Goal: Task Accomplishment & Management: Use online tool/utility

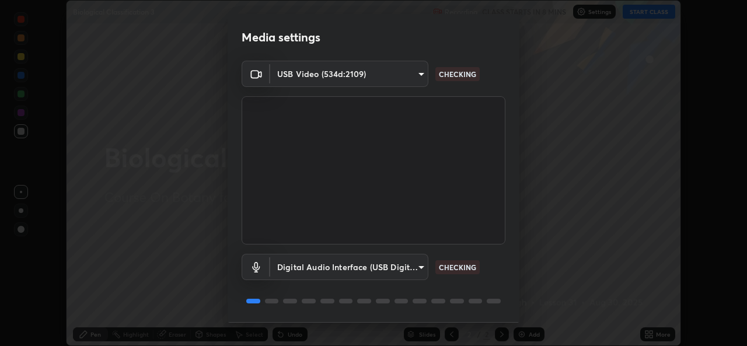
scroll to position [37, 0]
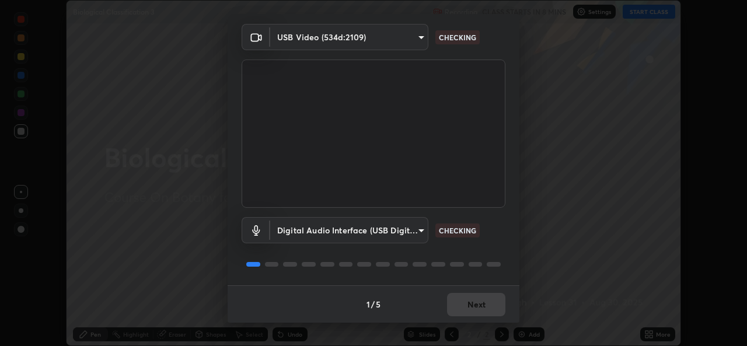
click at [476, 321] on div "1 / 5 Next" at bounding box center [373, 303] width 292 height 37
click at [474, 318] on div "1 / 5 Next" at bounding box center [373, 303] width 292 height 37
click at [476, 320] on div "1 / 5 Next" at bounding box center [373, 303] width 292 height 37
click at [475, 323] on div "Media settings USB Video (534d:2109) 6f717c6c3e4b678731165a98f64bd6436846075ce7…" at bounding box center [373, 173] width 747 height 346
click at [463, 319] on div "1 / 5 Next" at bounding box center [373, 303] width 292 height 37
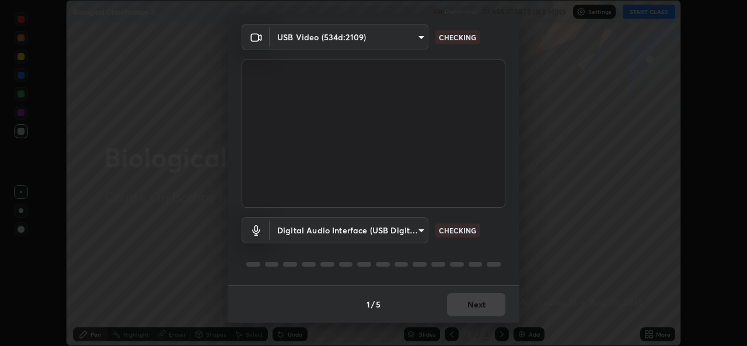
click at [475, 317] on div "1 / 5 Next" at bounding box center [373, 303] width 292 height 37
click at [470, 317] on div "1 / 5 Next" at bounding box center [373, 303] width 292 height 37
click at [470, 319] on div "1 / 5 Next" at bounding box center [373, 303] width 292 height 37
click at [468, 318] on div "1 / 5 Next" at bounding box center [373, 303] width 292 height 37
click at [468, 314] on div "1 / 5 Next" at bounding box center [373, 303] width 292 height 37
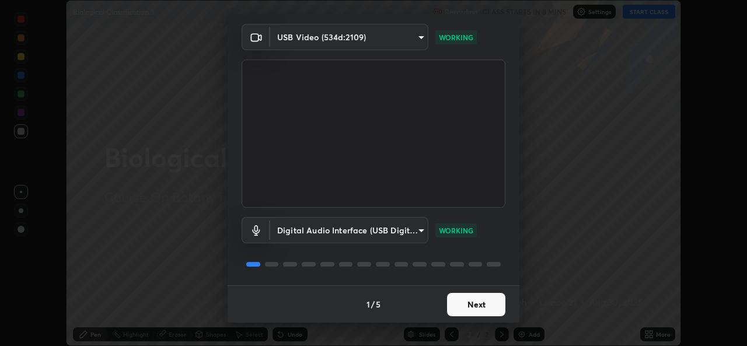
click at [465, 309] on button "Next" at bounding box center [476, 304] width 58 height 23
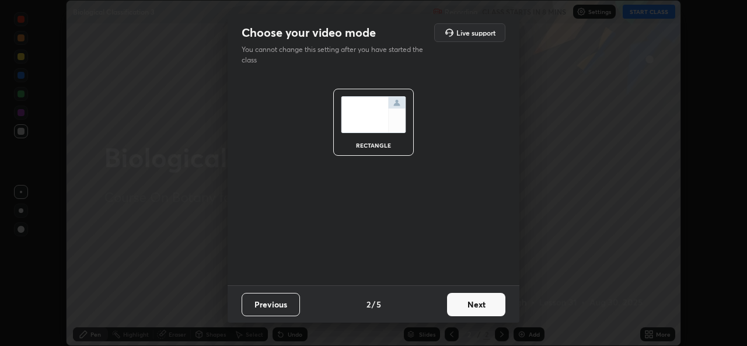
scroll to position [0, 0]
click at [461, 302] on button "Next" at bounding box center [476, 304] width 58 height 23
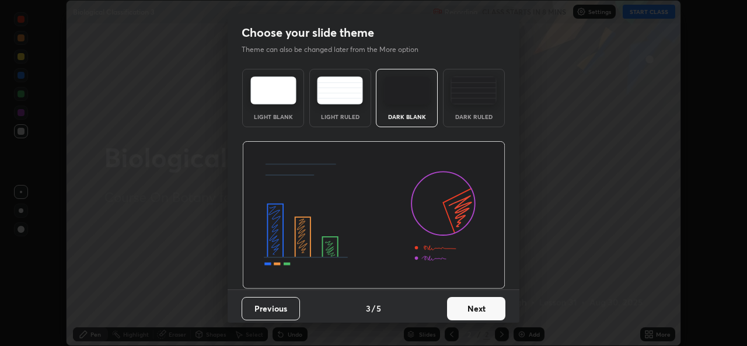
click at [469, 307] on button "Next" at bounding box center [476, 308] width 58 height 23
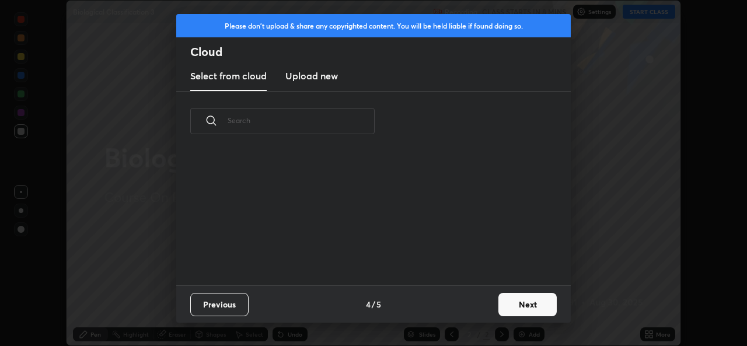
click at [473, 310] on div "Previous 4 / 5 Next" at bounding box center [373, 303] width 394 height 37
click at [513, 313] on button "Next" at bounding box center [527, 304] width 58 height 23
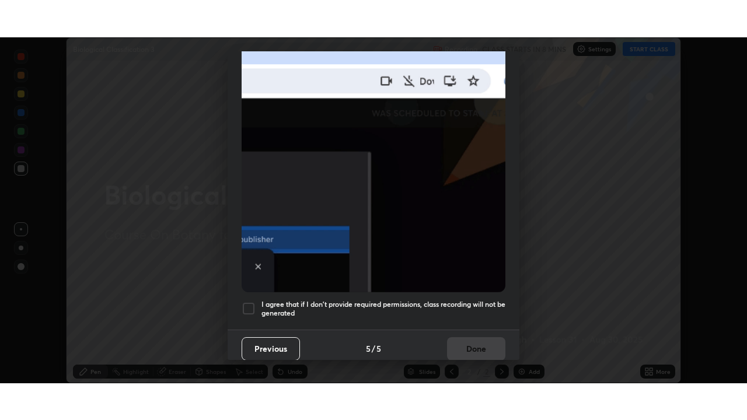
scroll to position [275, 0]
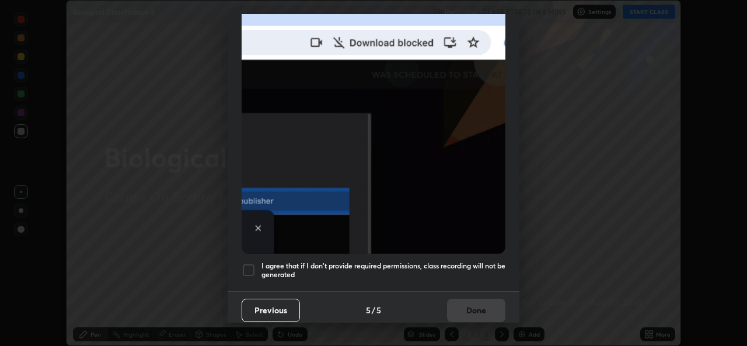
click at [384, 271] on h5 "I agree that if I don't provide required permissions, class recording will not …" at bounding box center [383, 270] width 244 height 18
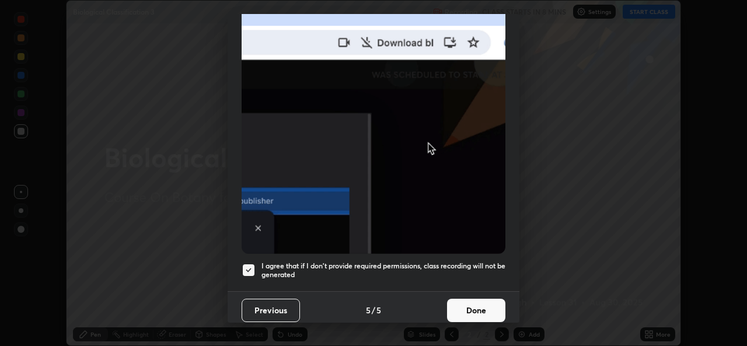
click at [463, 302] on button "Done" at bounding box center [476, 310] width 58 height 23
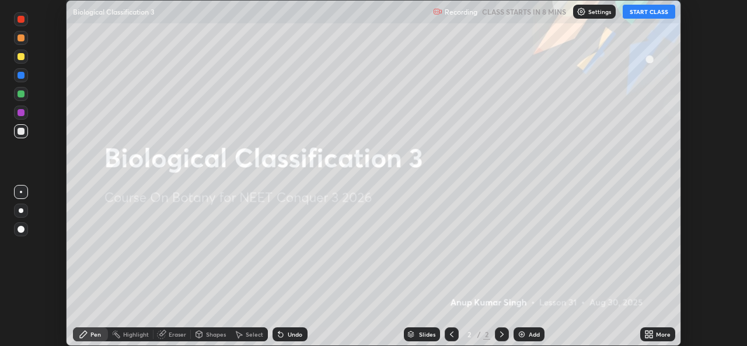
click at [654, 334] on div "More" at bounding box center [657, 334] width 35 height 14
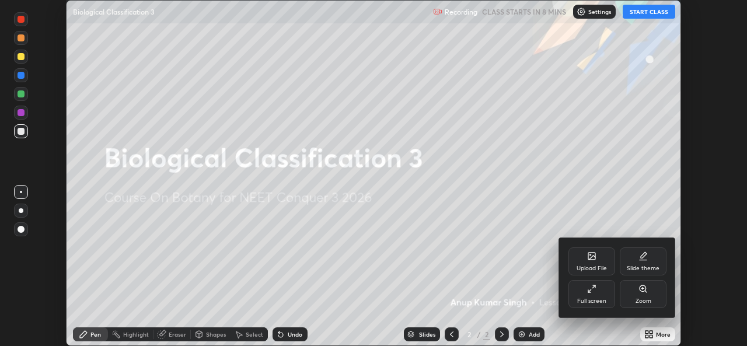
click at [604, 300] on div "Full screen" at bounding box center [591, 301] width 29 height 6
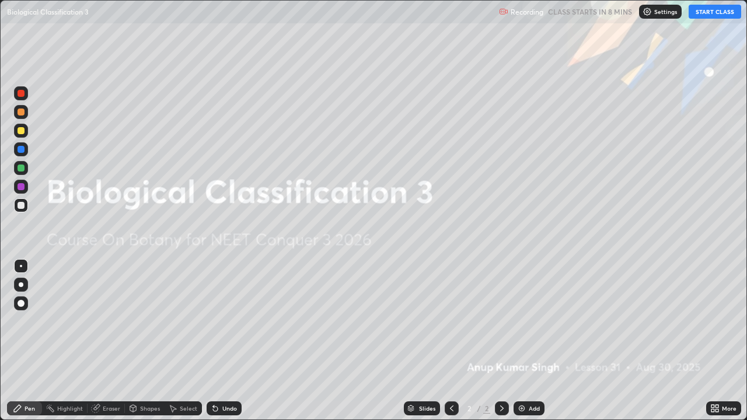
scroll to position [420, 747]
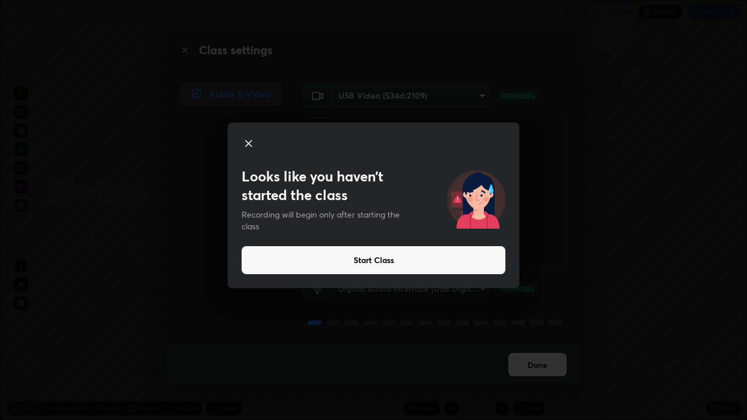
click at [445, 261] on button "Start Class" at bounding box center [373, 260] width 264 height 28
click at [402, 264] on button "Start Class" at bounding box center [373, 260] width 264 height 28
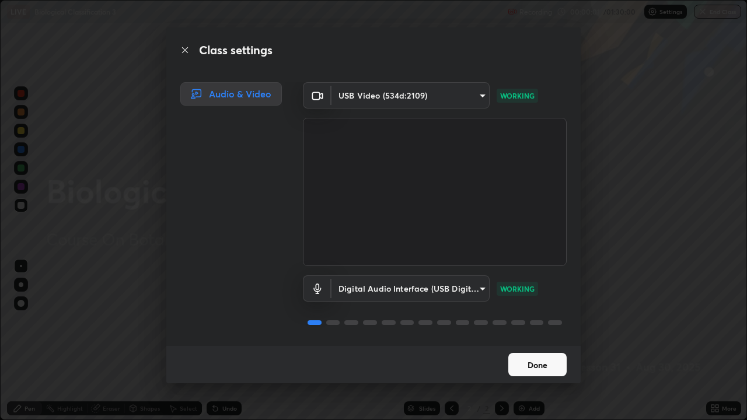
click at [531, 345] on button "Done" at bounding box center [537, 364] width 58 height 23
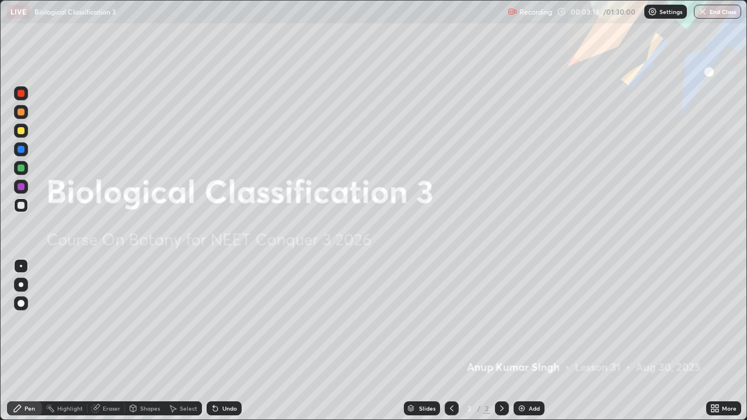
click at [517, 345] on img at bounding box center [521, 408] width 9 height 9
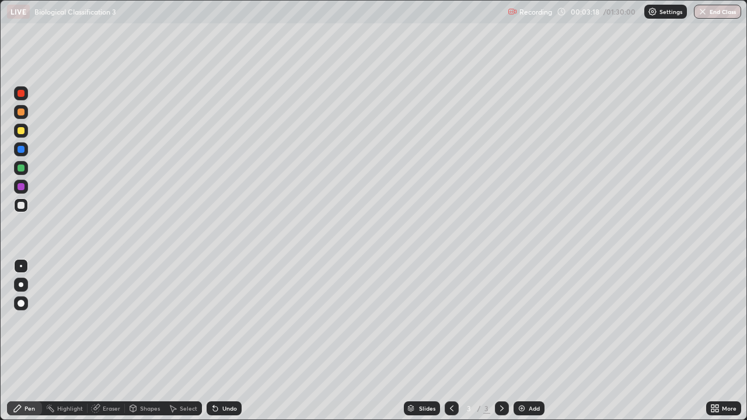
click at [22, 285] on div at bounding box center [21, 284] width 5 height 5
click at [22, 148] on div at bounding box center [20, 149] width 7 height 7
click at [525, 345] on img at bounding box center [521, 408] width 9 height 9
click at [21, 132] on div at bounding box center [20, 130] width 7 height 7
click at [227, 345] on div "Undo" at bounding box center [223, 408] width 35 height 14
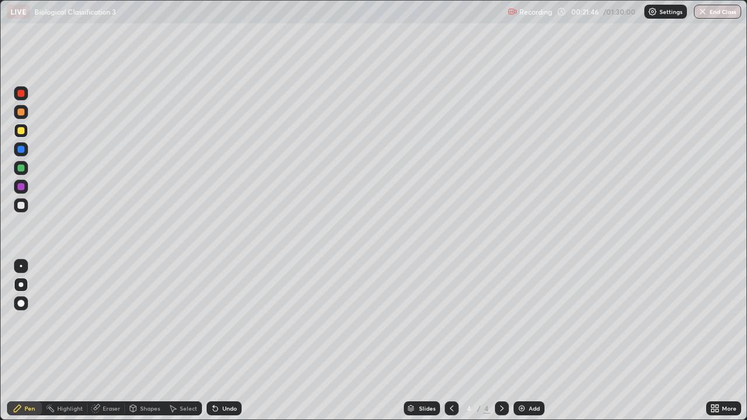
click at [225, 345] on div "Undo" at bounding box center [223, 408] width 35 height 14
click at [226, 345] on div "Undo" at bounding box center [223, 408] width 35 height 14
click at [227, 345] on div "Undo" at bounding box center [222, 408] width 40 height 23
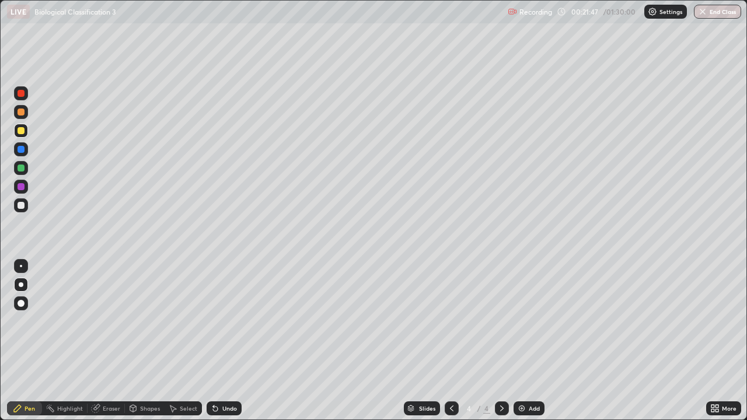
click at [227, 345] on div "Undo" at bounding box center [222, 408] width 40 height 23
click at [228, 345] on div "Undo" at bounding box center [222, 408] width 40 height 23
click at [227, 345] on div "Undo" at bounding box center [222, 408] width 40 height 23
click at [226, 345] on div "Undo" at bounding box center [222, 408] width 40 height 23
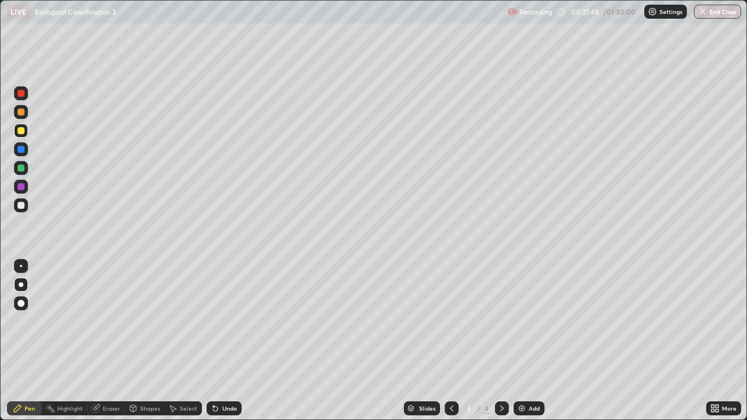
click at [226, 345] on div "Undo" at bounding box center [222, 408] width 40 height 23
click at [225, 345] on div "Undo" at bounding box center [222, 408] width 40 height 23
click at [226, 345] on div "Undo" at bounding box center [222, 408] width 40 height 23
click at [225, 345] on div "Undo" at bounding box center [222, 408] width 40 height 23
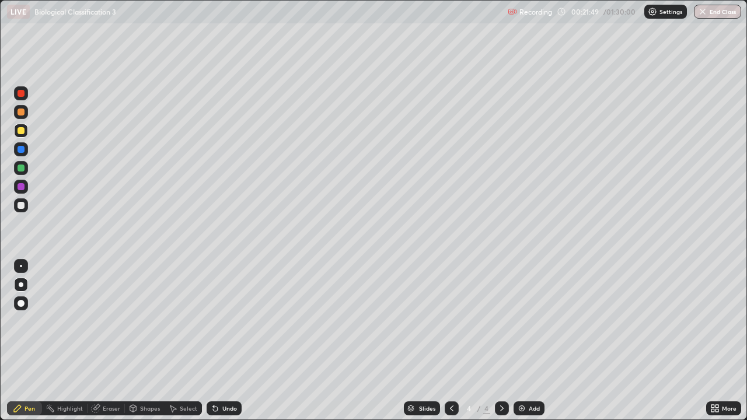
click at [223, 345] on div "Undo" at bounding box center [222, 408] width 40 height 23
click at [225, 345] on div "Undo" at bounding box center [222, 408] width 40 height 23
click at [223, 345] on div "Undo" at bounding box center [222, 408] width 40 height 23
click at [226, 345] on div "Undo" at bounding box center [222, 408] width 40 height 23
click at [34, 345] on div "Pen" at bounding box center [29, 408] width 10 height 6
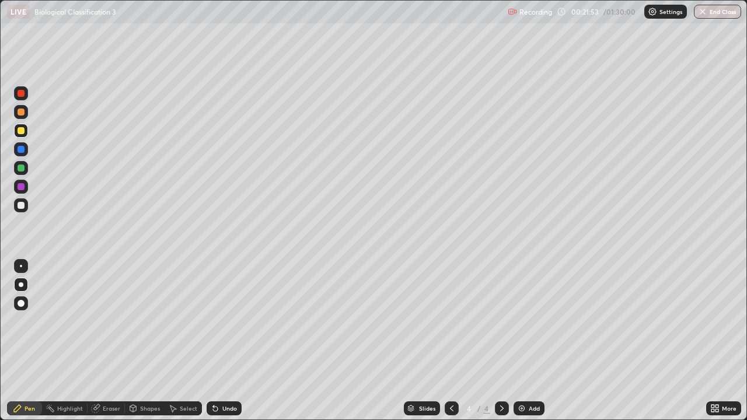
click at [20, 305] on div at bounding box center [20, 303] width 7 height 7
click at [25, 205] on div at bounding box center [21, 205] width 14 height 14
click at [21, 271] on div at bounding box center [21, 266] width 14 height 14
click at [23, 113] on div at bounding box center [20, 111] width 7 height 7
click at [110, 345] on div "Eraser" at bounding box center [111, 408] width 17 height 6
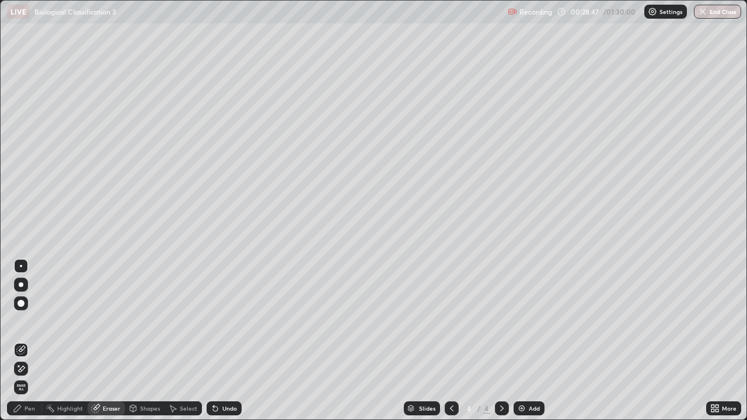
click at [26, 345] on div "Pen" at bounding box center [24, 408] width 35 height 14
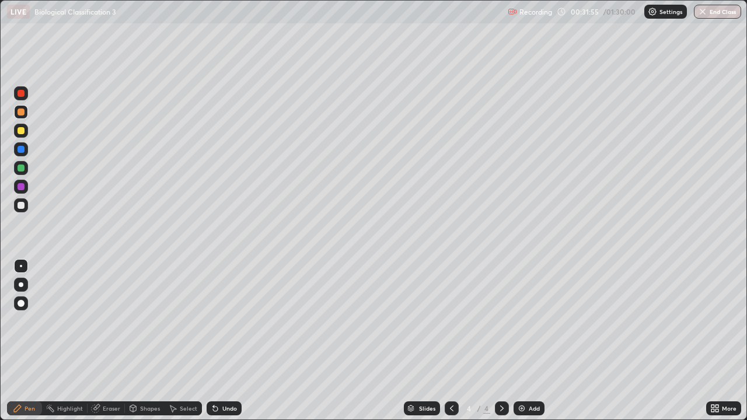
click at [190, 345] on div "Select" at bounding box center [188, 408] width 17 height 6
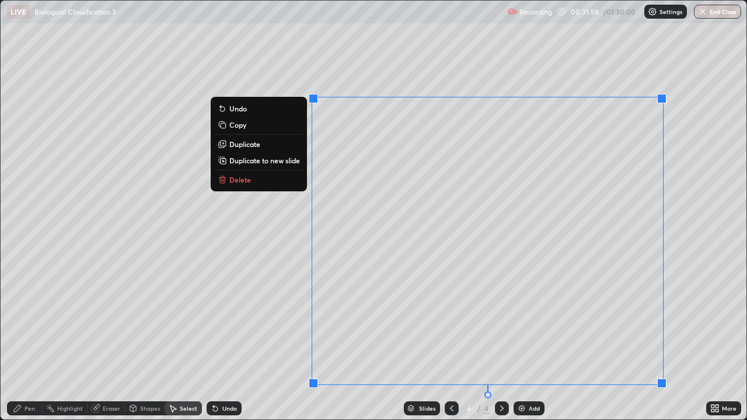
click at [246, 174] on button "Delete" at bounding box center [258, 180] width 87 height 14
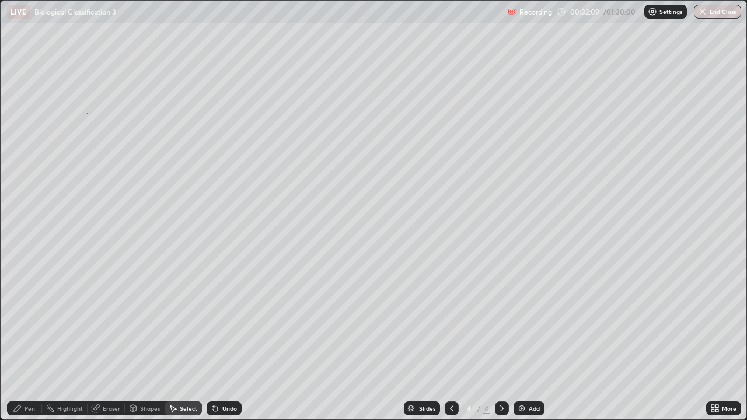
click at [85, 113] on div "0 ° Undo Copy Duplicate Duplicate to new slide Delete" at bounding box center [373, 210] width 745 height 419
click at [33, 345] on div "Pen" at bounding box center [29, 408] width 10 height 6
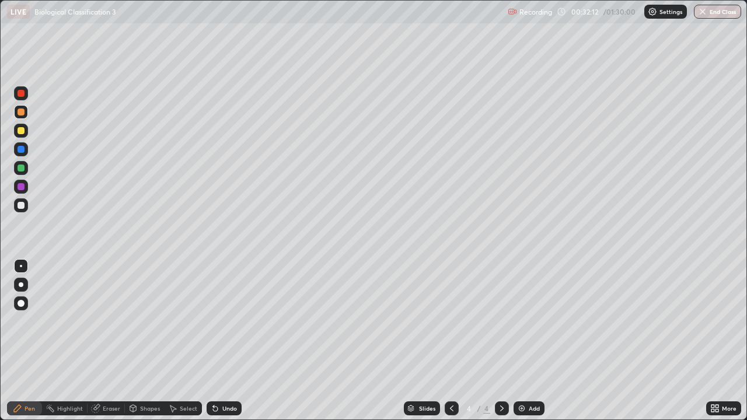
click at [23, 206] on div at bounding box center [20, 205] width 7 height 7
click at [0, 0] on div "LIVE Biological Classification 3 Recording 00:32:40 / 01:30:00 Settings End Cla…" at bounding box center [373, 11] width 747 height 23
click at [21, 150] on div at bounding box center [20, 149] width 7 height 7
click at [22, 169] on div at bounding box center [20, 167] width 7 height 7
click at [20, 300] on div at bounding box center [20, 303] width 7 height 7
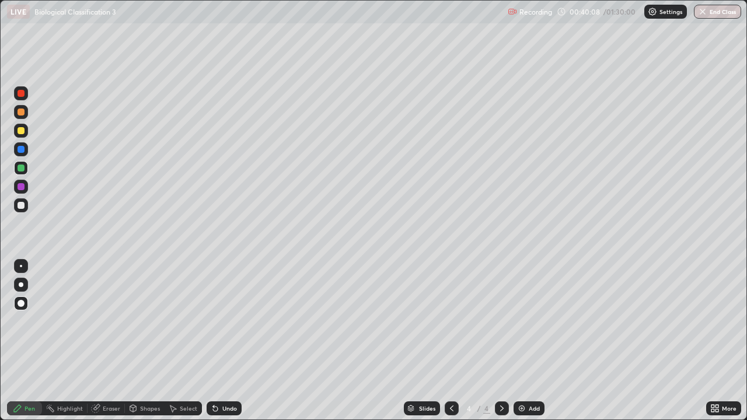
click at [22, 267] on div at bounding box center [21, 266] width 14 height 14
click at [22, 286] on div at bounding box center [21, 284] width 5 height 5
click at [21, 266] on div at bounding box center [21, 266] width 2 height 2
click at [22, 96] on div at bounding box center [20, 93] width 7 height 7
click at [21, 183] on div at bounding box center [20, 186] width 7 height 7
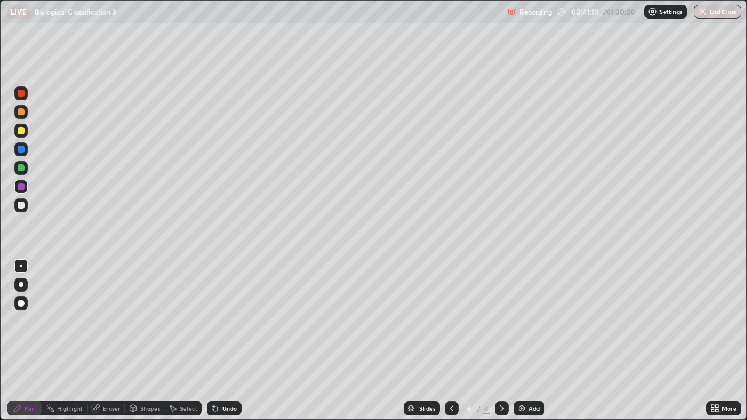
click at [19, 305] on div at bounding box center [20, 303] width 7 height 7
click at [21, 266] on div at bounding box center [21, 266] width 2 height 2
click at [20, 206] on div at bounding box center [20, 205] width 7 height 7
click at [22, 285] on div at bounding box center [21, 284] width 5 height 5
click at [514, 345] on div "Add" at bounding box center [528, 408] width 31 height 14
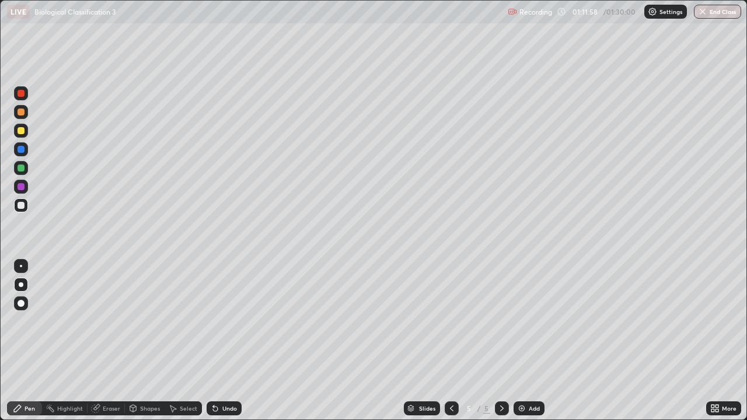
click at [519, 345] on div "Add" at bounding box center [528, 408] width 31 height 14
click at [23, 305] on div at bounding box center [20, 303] width 7 height 7
click at [22, 281] on div at bounding box center [21, 285] width 14 height 14
click at [720, 12] on button "End Class" at bounding box center [718, 12] width 46 height 14
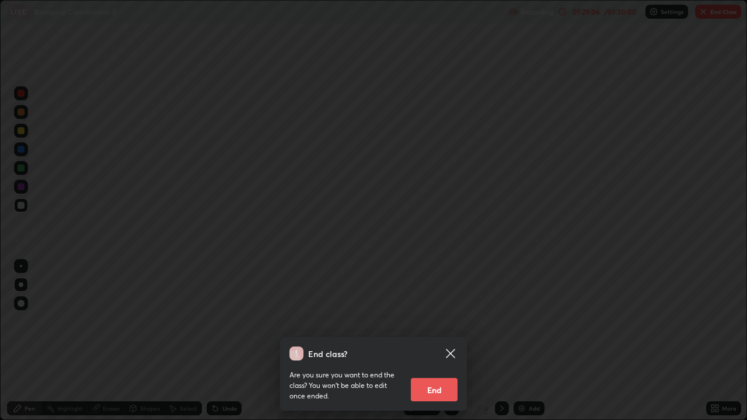
click at [436, 345] on button "End" at bounding box center [434, 389] width 47 height 23
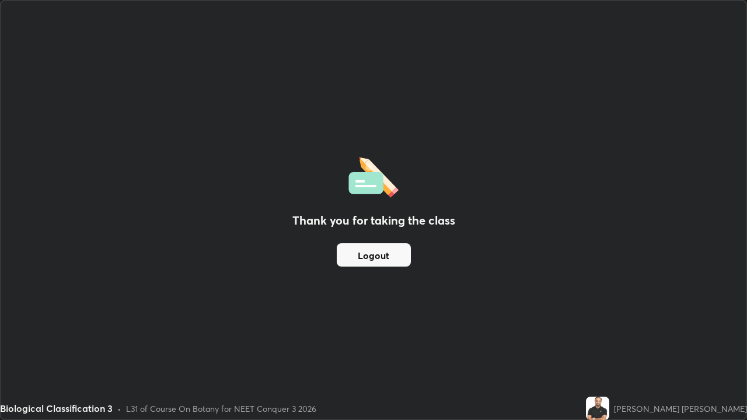
click at [745, 329] on div "Thank you for taking the class Logout" at bounding box center [373, 210] width 745 height 419
click at [746, 345] on div "Thank you for taking the class Logout Setting up your live class" at bounding box center [373, 210] width 747 height 420
click at [357, 258] on button "Logout" at bounding box center [374, 254] width 74 height 23
click at [348, 258] on button "Logout" at bounding box center [374, 254] width 74 height 23
click at [347, 262] on button "Logout" at bounding box center [374, 254] width 74 height 23
